Goal: Task Accomplishment & Management: Complete application form

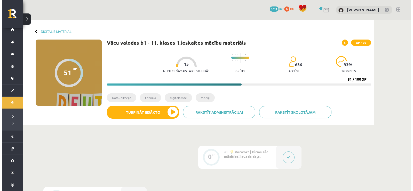
scroll to position [155, 0]
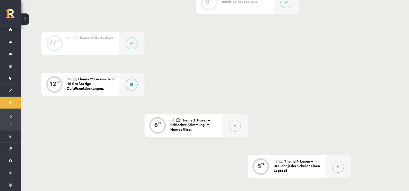
click at [130, 84] on button at bounding box center [132, 85] width 12 height 12
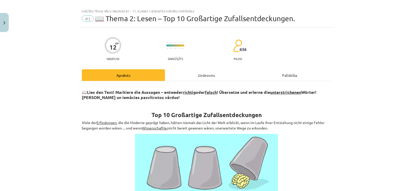
scroll to position [0, 0]
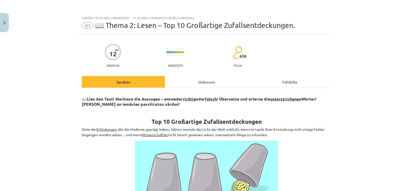
click at [185, 78] on div "Uzdevums" at bounding box center [206, 82] width 83 height 12
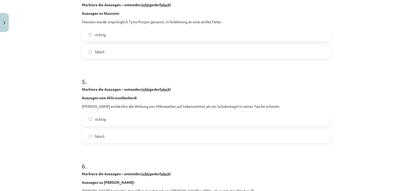
scroll to position [349, 0]
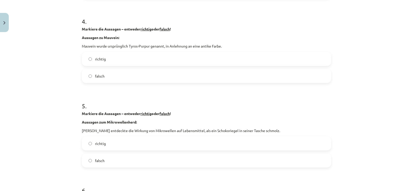
click at [371, 34] on div "Mācību tēma: Vācu valodas b1 - 11. klases 1.ieskaites mācību materiāls #3 📖 The…" at bounding box center [206, 95] width 413 height 191
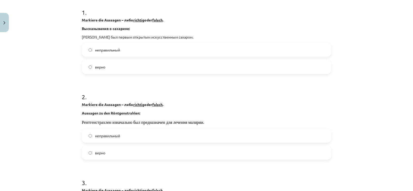
scroll to position [90, 0]
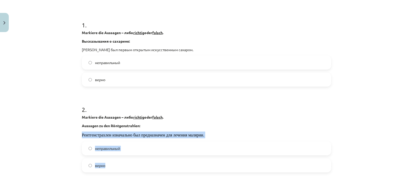
drag, startPoint x: 73, startPoint y: 137, endPoint x: 161, endPoint y: 165, distance: 92.6
click at [161, 165] on div "Тема обучения: Немецкий язык b1 - 11 класс, 1-й тест, учебный материал #3 📖 Тем…" at bounding box center [206, 95] width 413 height 191
copy div "Рентгенстрахлен изначально был предназначен для лечения малярии. неправильный в…"
click at [106, 149] on font "неправильный" at bounding box center [107, 148] width 25 height 5
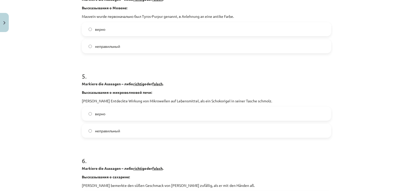
scroll to position [349, 0]
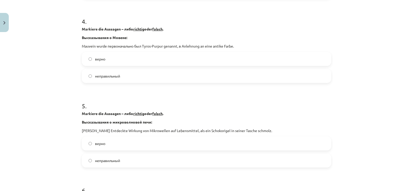
click at [96, 72] on label "неправильный" at bounding box center [206, 75] width 249 height 13
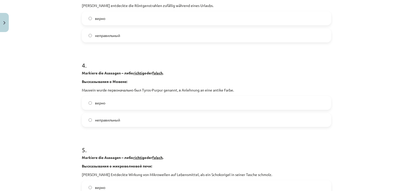
scroll to position [245, 0]
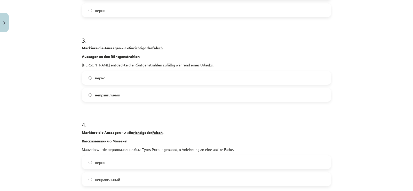
click at [100, 80] on span "верно" at bounding box center [100, 77] width 10 height 5
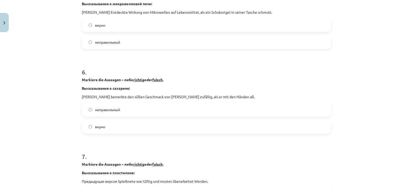
scroll to position [478, 0]
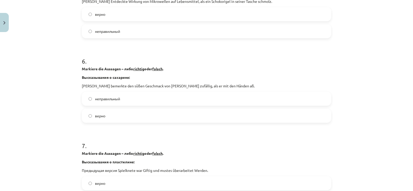
click at [106, 31] on font "неправильный" at bounding box center [107, 31] width 25 height 5
click at [121, 103] on label "неправильный" at bounding box center [206, 98] width 249 height 13
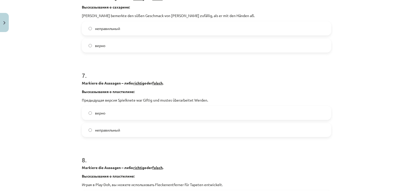
scroll to position [555, 0]
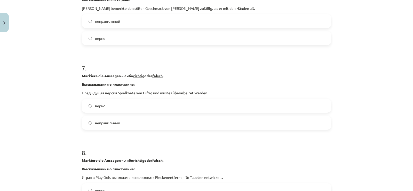
click at [120, 110] on label "верно" at bounding box center [206, 105] width 249 height 13
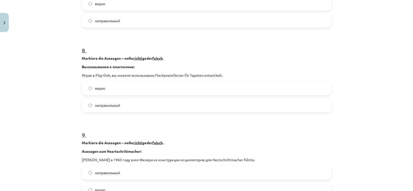
scroll to position [659, 0]
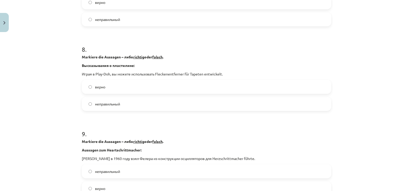
click at [118, 106] on label "неправильный" at bounding box center [206, 103] width 249 height 13
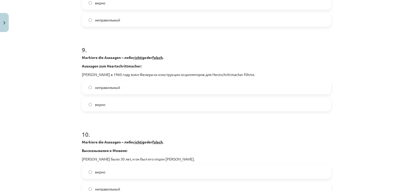
scroll to position [762, 0]
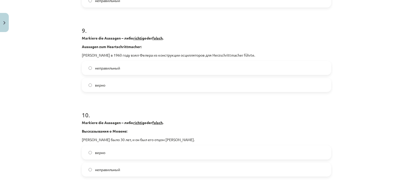
click at [106, 73] on label "неправильный" at bounding box center [206, 67] width 249 height 13
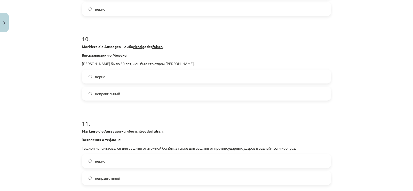
scroll to position [840, 0]
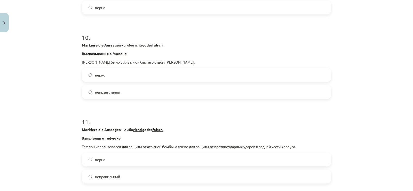
click at [106, 73] on label "верно" at bounding box center [206, 74] width 249 height 13
drag, startPoint x: 178, startPoint y: 61, endPoint x: 222, endPoint y: 61, distance: 44.2
click at [222, 61] on p "[PERSON_NAME] было 30 лет, и он был его отцом [PERSON_NAME]." at bounding box center [207, 61] width 250 height 5
drag, startPoint x: 119, startPoint y: 61, endPoint x: 105, endPoint y: 60, distance: 14.0
click at [105, 60] on font "[PERSON_NAME] было 30 лет, и он был его отцом [PERSON_NAME]." at bounding box center [138, 62] width 113 height 5
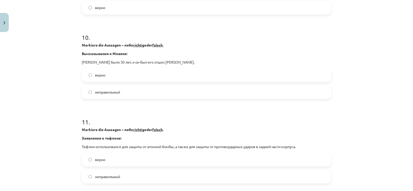
click at [121, 60] on font "[PERSON_NAME] было 30 лет, и он был его отцом [PERSON_NAME]." at bounding box center [138, 62] width 113 height 5
drag, startPoint x: 119, startPoint y: 61, endPoint x: 81, endPoint y: 58, distance: 38.4
click at [82, 58] on div "Markiere die Aussagen – либо richtig oder falsch . Высказывания о Мовене: [PERS…" at bounding box center [207, 53] width 250 height 22
click at [82, 60] on font "[PERSON_NAME] было 30 лет, и он был его отцом [PERSON_NAME]." at bounding box center [138, 62] width 113 height 5
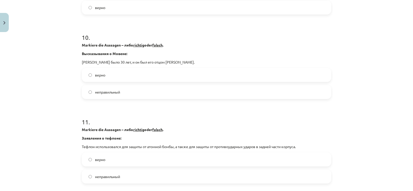
click at [82, 61] on font "[PERSON_NAME] было 30 лет, и он был его отцом [PERSON_NAME]." at bounding box center [138, 62] width 113 height 5
click at [83, 61] on font "[PERSON_NAME] было 30 лет, и он был его отцом [PERSON_NAME]." at bounding box center [138, 62] width 113 height 5
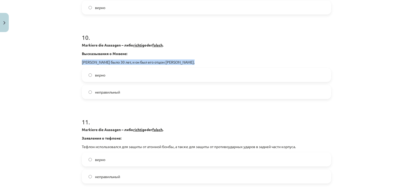
copy div "[PERSON_NAME] было 30 лет, и он был его отцом [PERSON_NAME]."
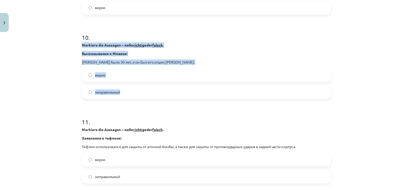
drag, startPoint x: 74, startPoint y: 49, endPoint x: 148, endPoint y: 95, distance: 87.3
click at [148, 95] on div "Тема обучения: Немецкий язык b1 - 11 класс, 1-й тест, учебный материал #3 📖 Тем…" at bounding box center [206, 95] width 413 height 191
copy div "Markiere die Aussagen – либо richtig oder falsch . Высказывания о Мовене: [PERS…"
click at [112, 93] on font "неправильный" at bounding box center [107, 92] width 25 height 5
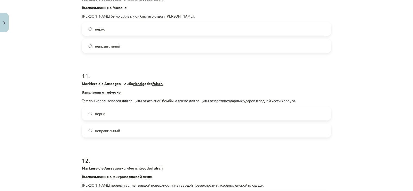
scroll to position [891, 0]
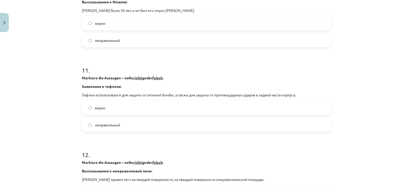
click at [109, 125] on font "неправильный" at bounding box center [107, 124] width 25 height 5
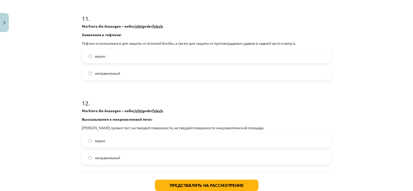
scroll to position [969, 0]
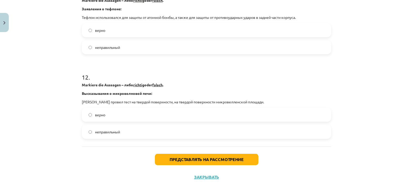
click at [104, 115] on label "верно" at bounding box center [206, 114] width 249 height 13
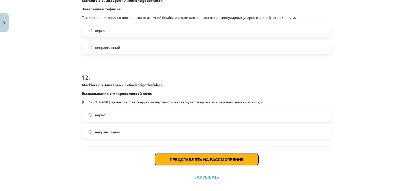
click at [183, 155] on button "Представлять на рассмотрение" at bounding box center [207, 159] width 104 height 11
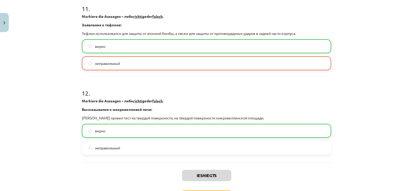
scroll to position [993, 0]
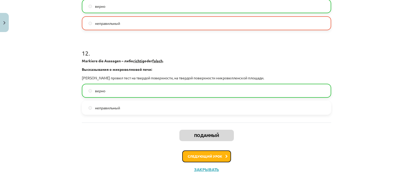
click at [209, 154] on button "Следующий урок" at bounding box center [206, 156] width 49 height 12
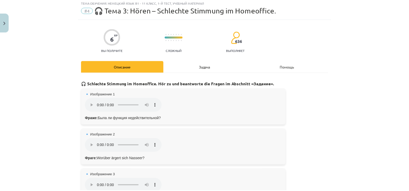
scroll to position [13, 0]
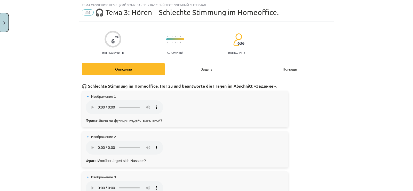
click at [4, 20] on button "Закрывать" at bounding box center [4, 22] width 9 height 19
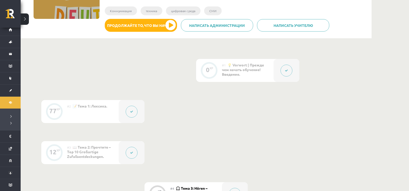
scroll to position [181, 0]
